Goal: Find specific fact: Find specific fact

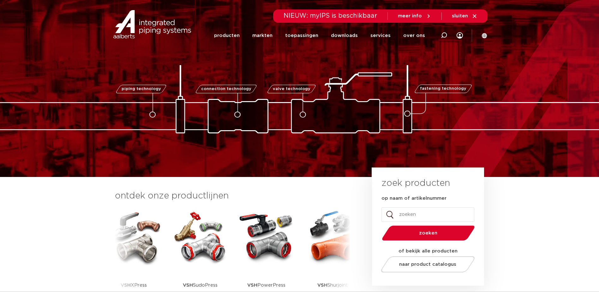
click at [364, 17] on span "NIEUW: myIPS is beschikbaar" at bounding box center [331, 16] width 94 height 6
click at [445, 36] on icon at bounding box center [444, 35] width 6 height 6
paste input "0529549"
type input "0529549"
click button "Zoeken" at bounding box center [0, 0] width 0 height 0
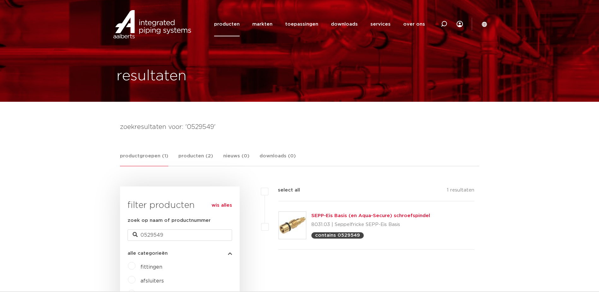
click at [330, 216] on link "SEPP-Eis Basis (en Aqua-Secure) schroefspindel" at bounding box center [370, 215] width 119 height 5
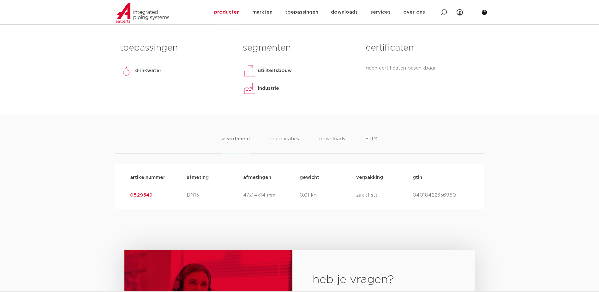
scroll to position [316, 0]
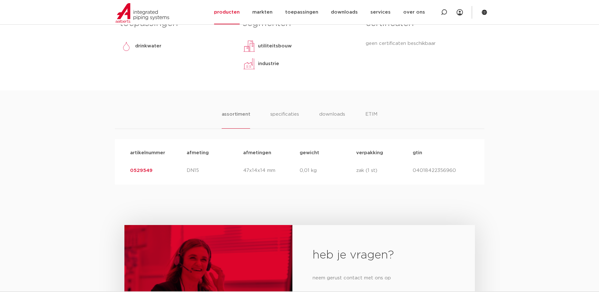
click at [149, 170] on link "0529549" at bounding box center [141, 170] width 22 height 5
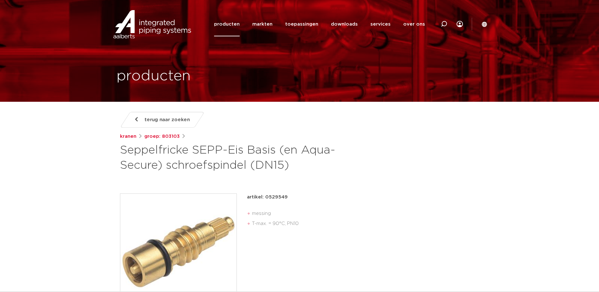
drag, startPoint x: 542, startPoint y: 213, endPoint x: 452, endPoint y: 271, distance: 106.9
